Goal: Complete application form

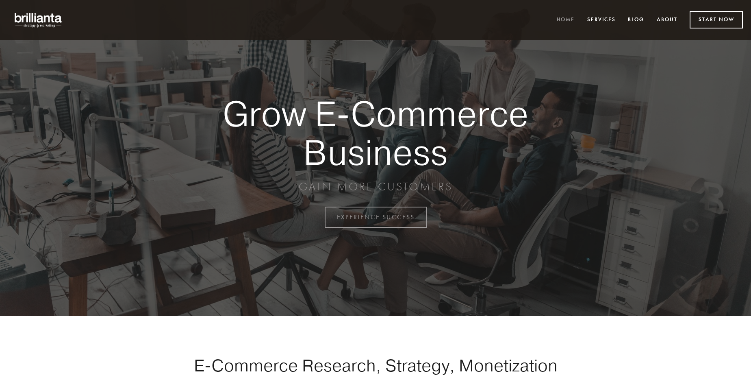
scroll to position [2131, 0]
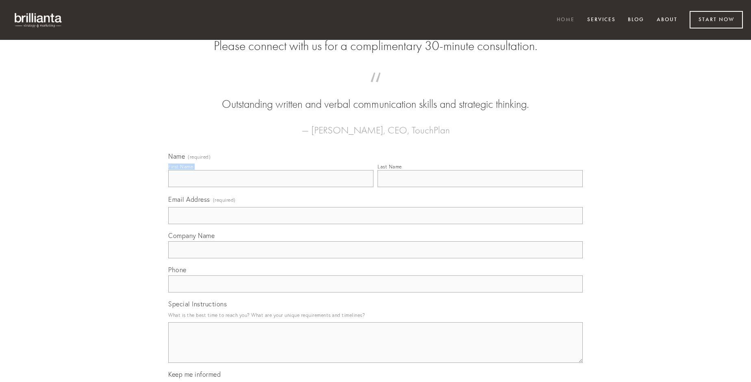
type input "[PERSON_NAME]"
click at [480, 187] on input "Last Name" at bounding box center [480, 178] width 205 height 17
type input "[PERSON_NAME]"
click at [376, 224] on input "Email Address (required)" at bounding box center [375, 215] width 415 height 17
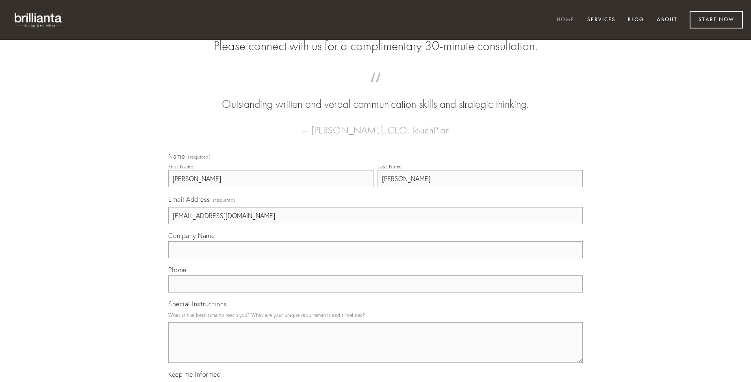
type input "[EMAIL_ADDRESS][DOMAIN_NAME]"
click at [376, 258] on input "Company Name" at bounding box center [375, 249] width 415 height 17
type input "eum"
click at [376, 292] on input "text" at bounding box center [375, 283] width 415 height 17
click at [376, 350] on textarea "Special Instructions" at bounding box center [375, 342] width 415 height 41
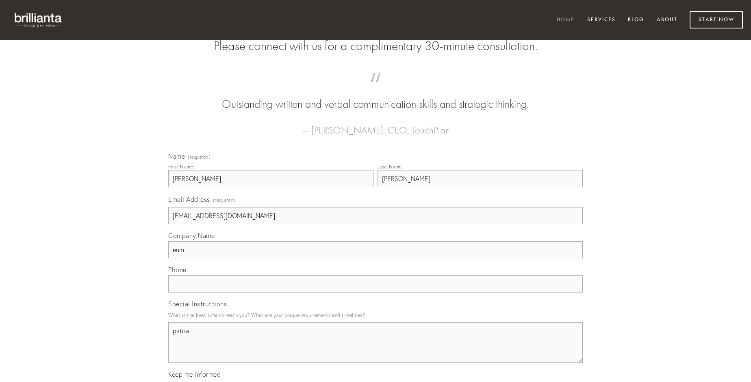
type textarea "patria"
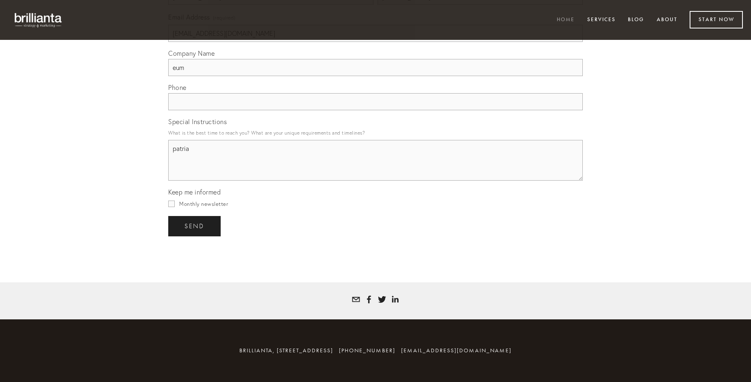
click at [195, 226] on span "send" at bounding box center [195, 225] width 20 height 7
